Goal: Check status: Check status

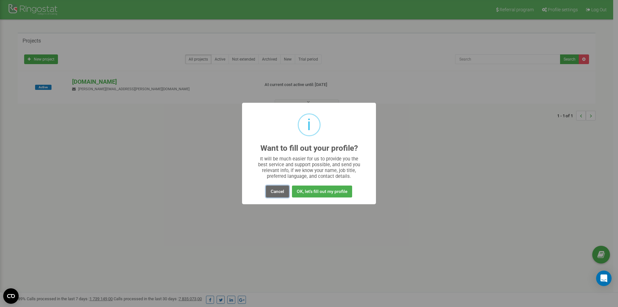
click at [272, 192] on button "Cancel" at bounding box center [277, 191] width 23 height 12
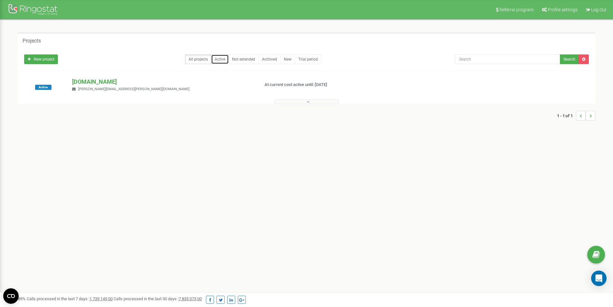
click at [225, 62] on link "Active" at bounding box center [220, 59] width 18 height 10
click at [293, 101] on button at bounding box center [307, 101] width 64 height 5
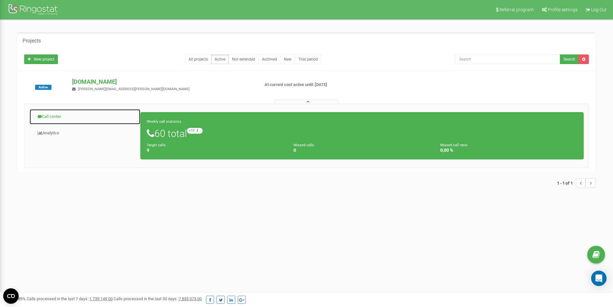
click at [52, 119] on link "Call center" at bounding box center [84, 117] width 111 height 16
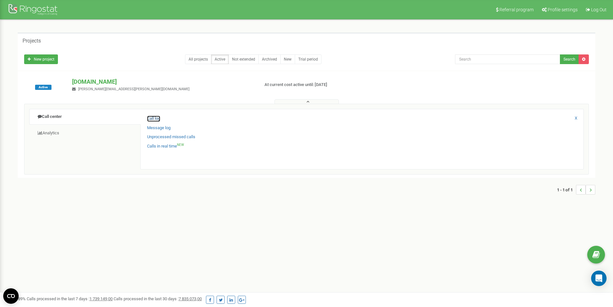
click at [157, 118] on link "Call log" at bounding box center [153, 119] width 13 height 6
